Goal: Check status: Check status

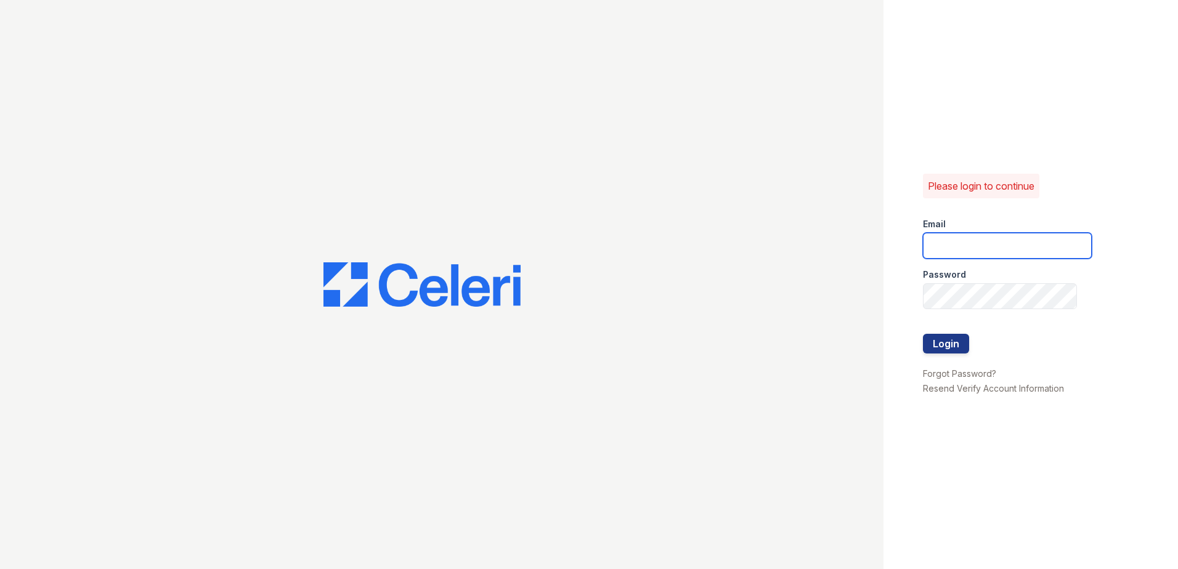
click at [979, 252] on input "email" at bounding box center [1007, 246] width 169 height 26
type input "arrivewestborough@trinity-pm.com"
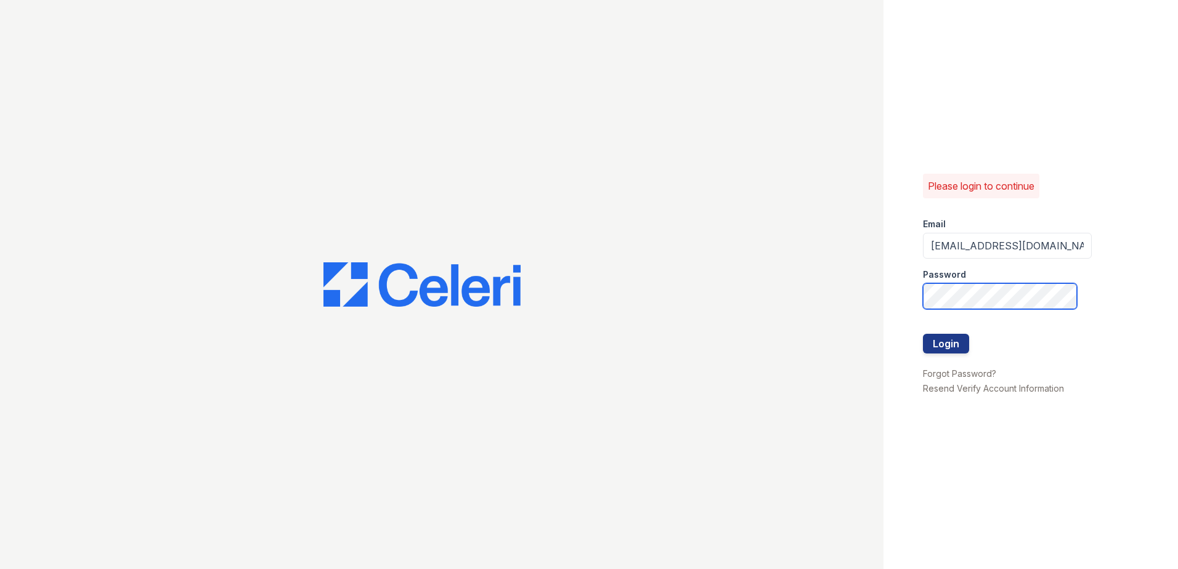
click at [923, 334] on button "Login" at bounding box center [946, 344] width 46 height 20
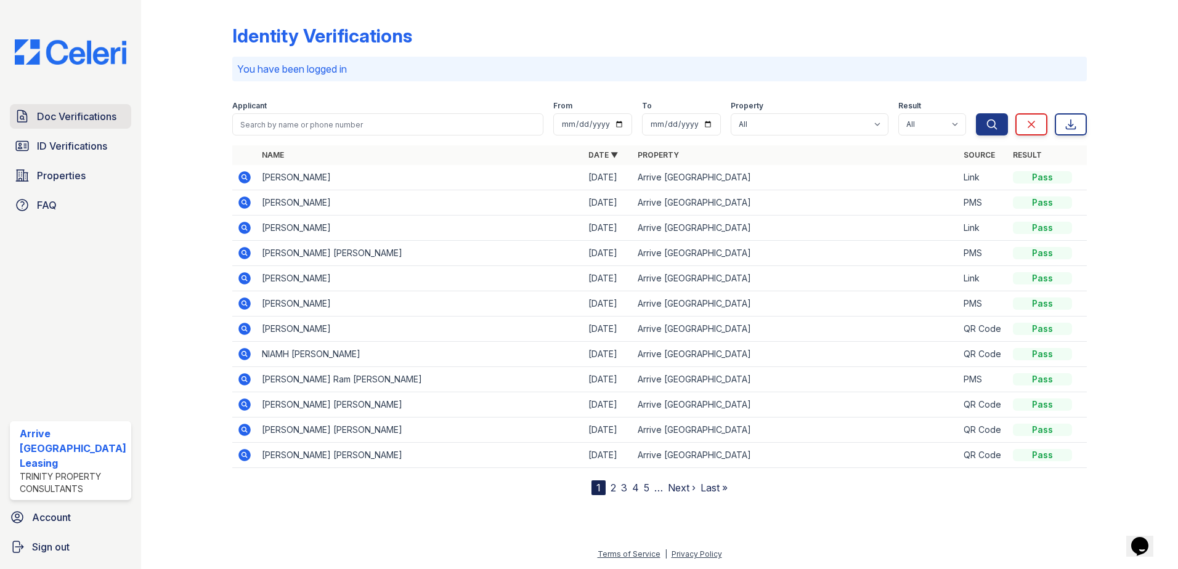
click at [80, 114] on span "Doc Verifications" at bounding box center [76, 116] width 79 height 15
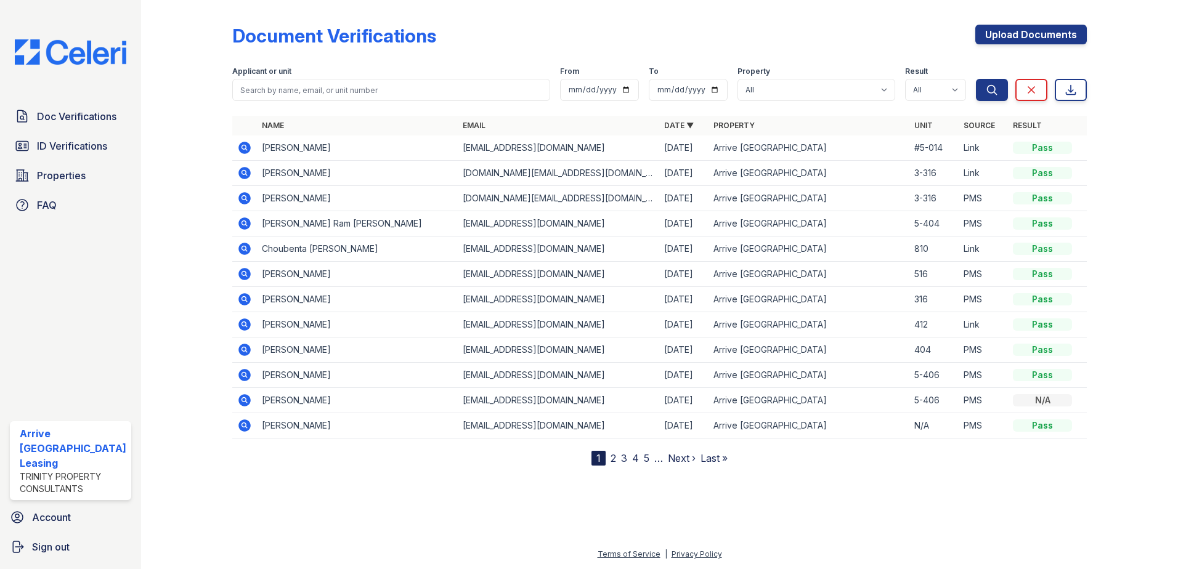
click at [241, 150] on icon at bounding box center [244, 148] width 12 height 12
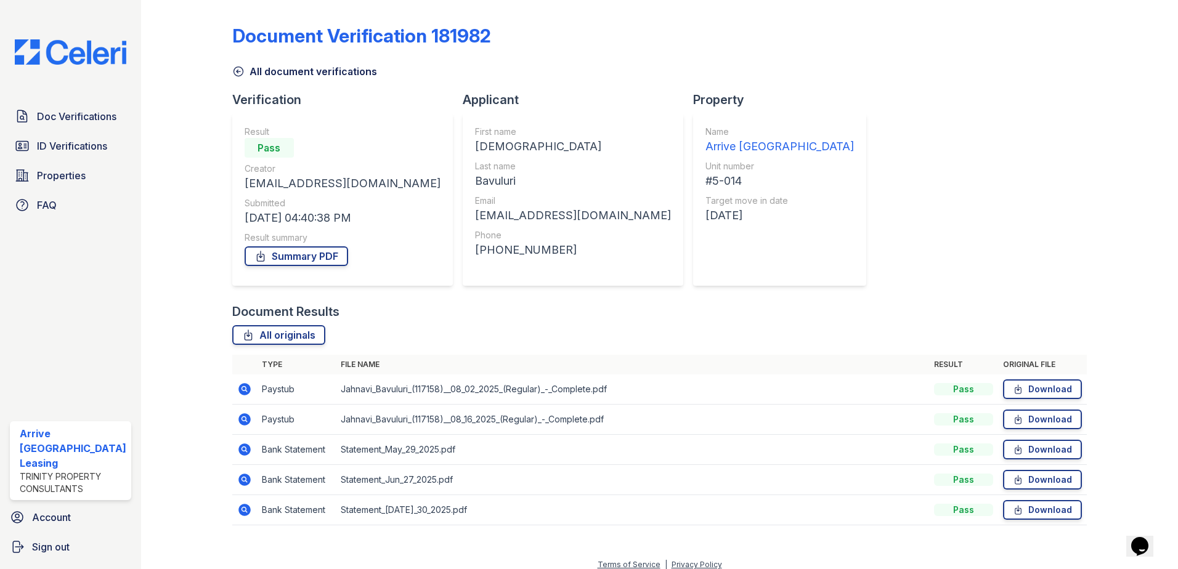
click at [246, 392] on icon at bounding box center [244, 389] width 12 height 12
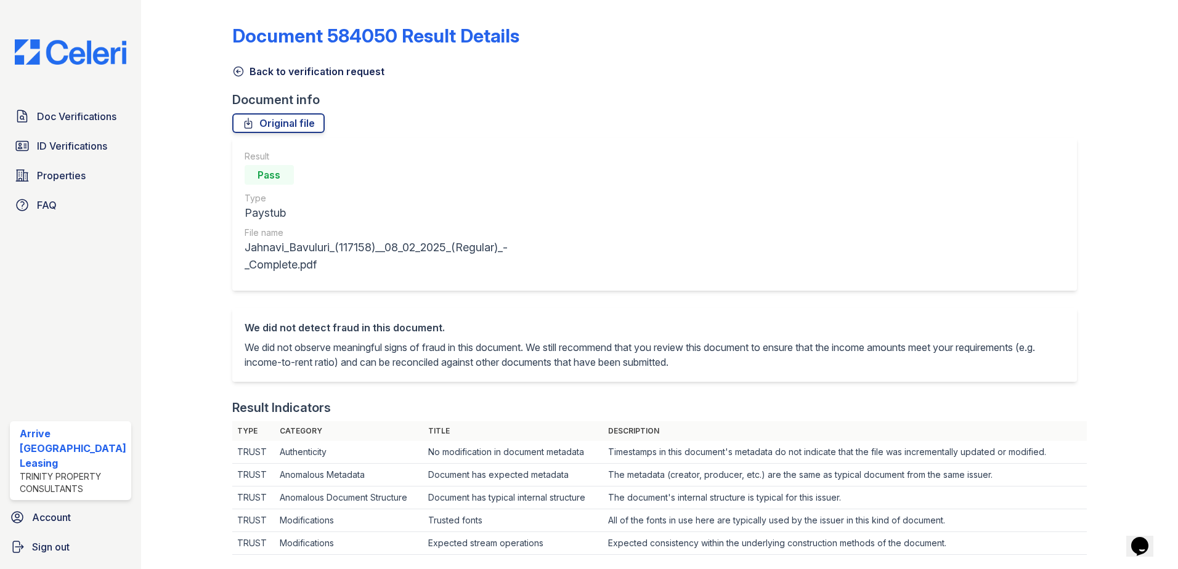
drag, startPoint x: 242, startPoint y: 76, endPoint x: 275, endPoint y: 113, distance: 48.8
click at [242, 76] on icon at bounding box center [238, 71] width 12 height 12
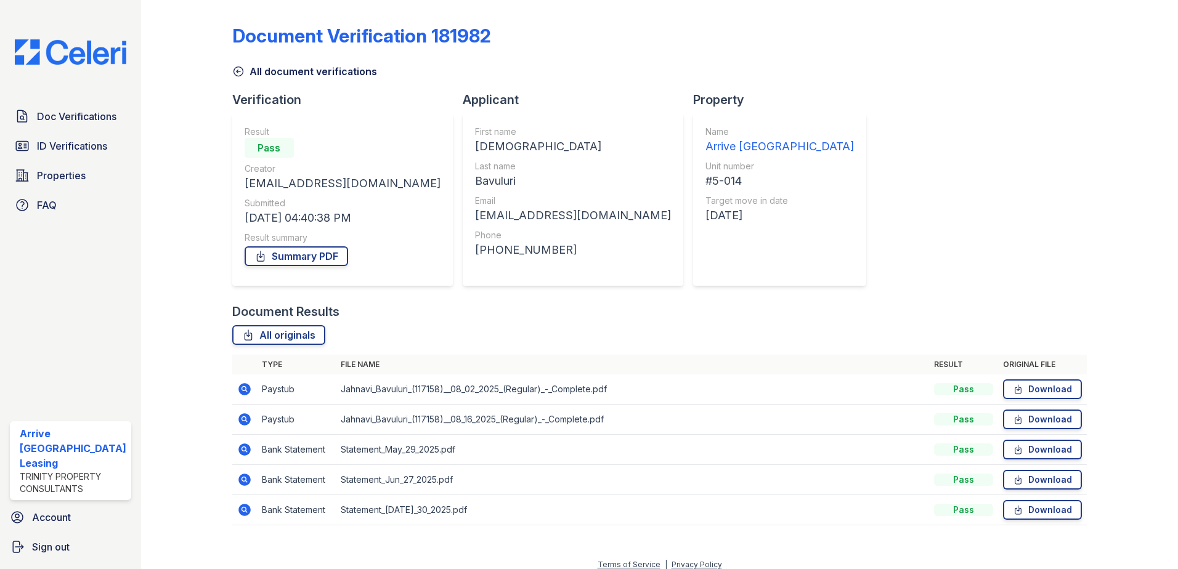
click at [243, 418] on icon at bounding box center [244, 419] width 15 height 15
